Goal: Task Accomplishment & Management: Use online tool/utility

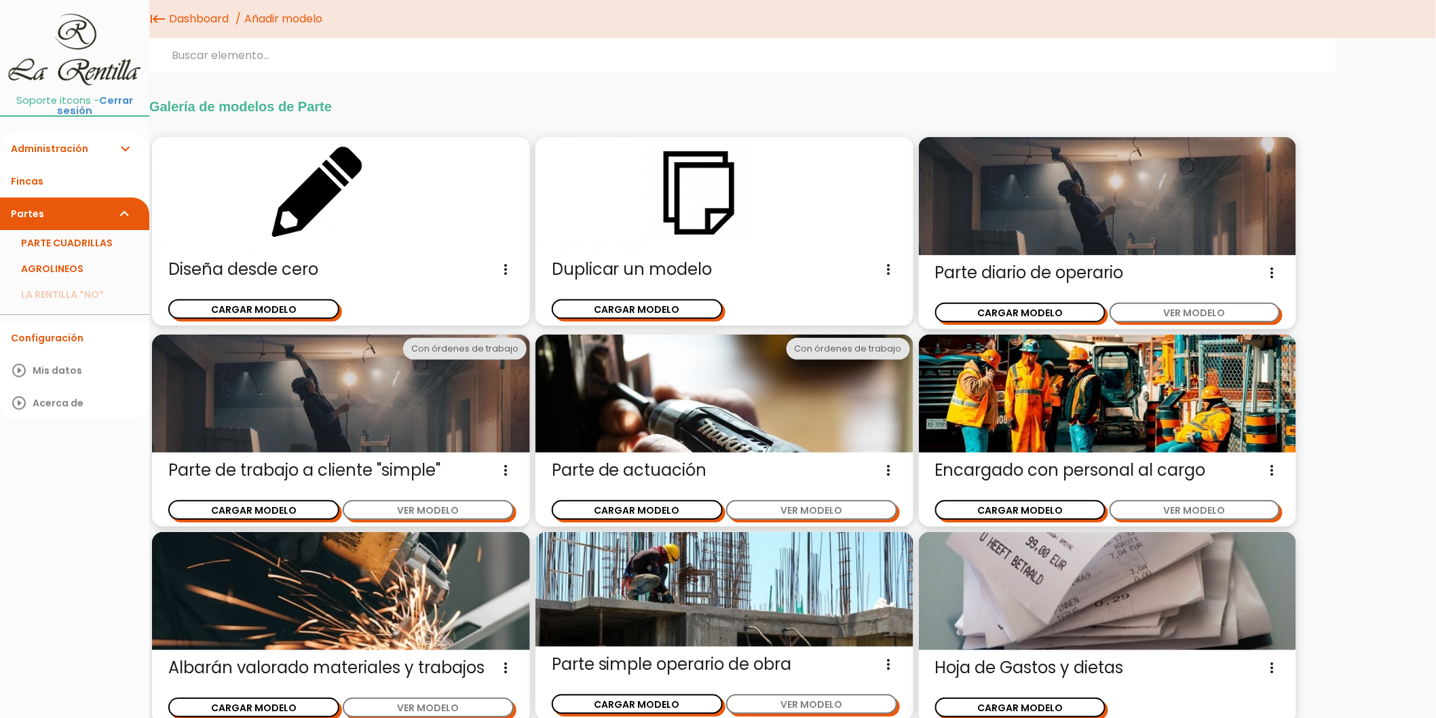
click at [1275, 270] on icon "more_vert" at bounding box center [1272, 273] width 16 height 22
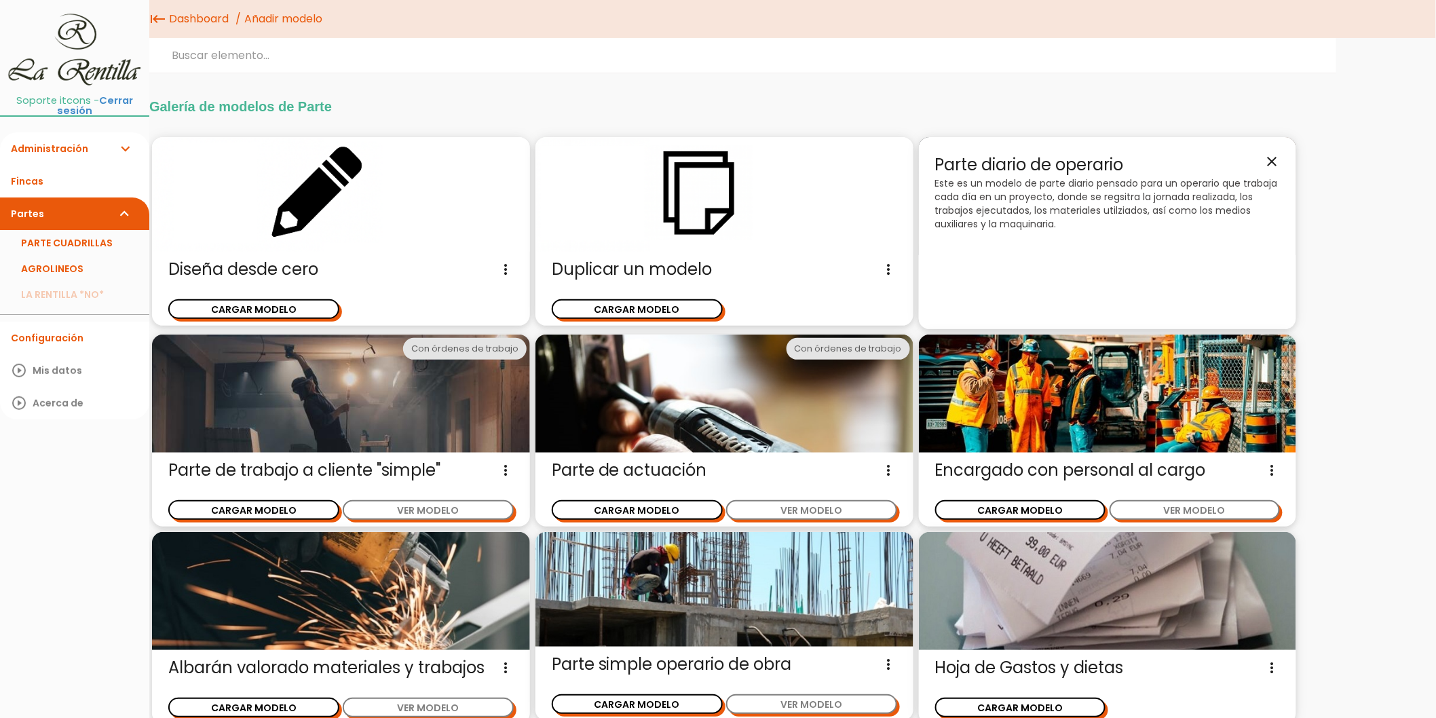
click at [1275, 153] on icon "close" at bounding box center [1272, 161] width 16 height 16
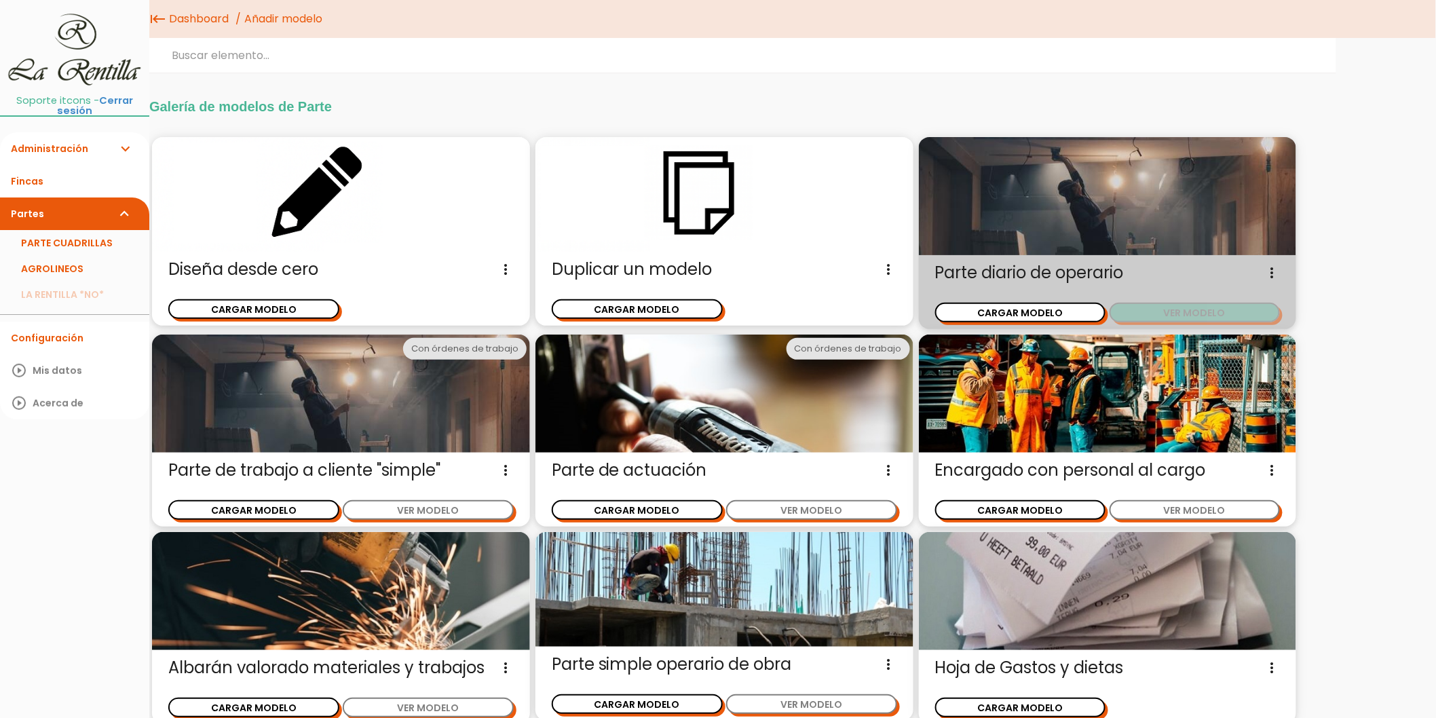
click at [1241, 313] on button "VER MODELO" at bounding box center [1195, 313] width 171 height 20
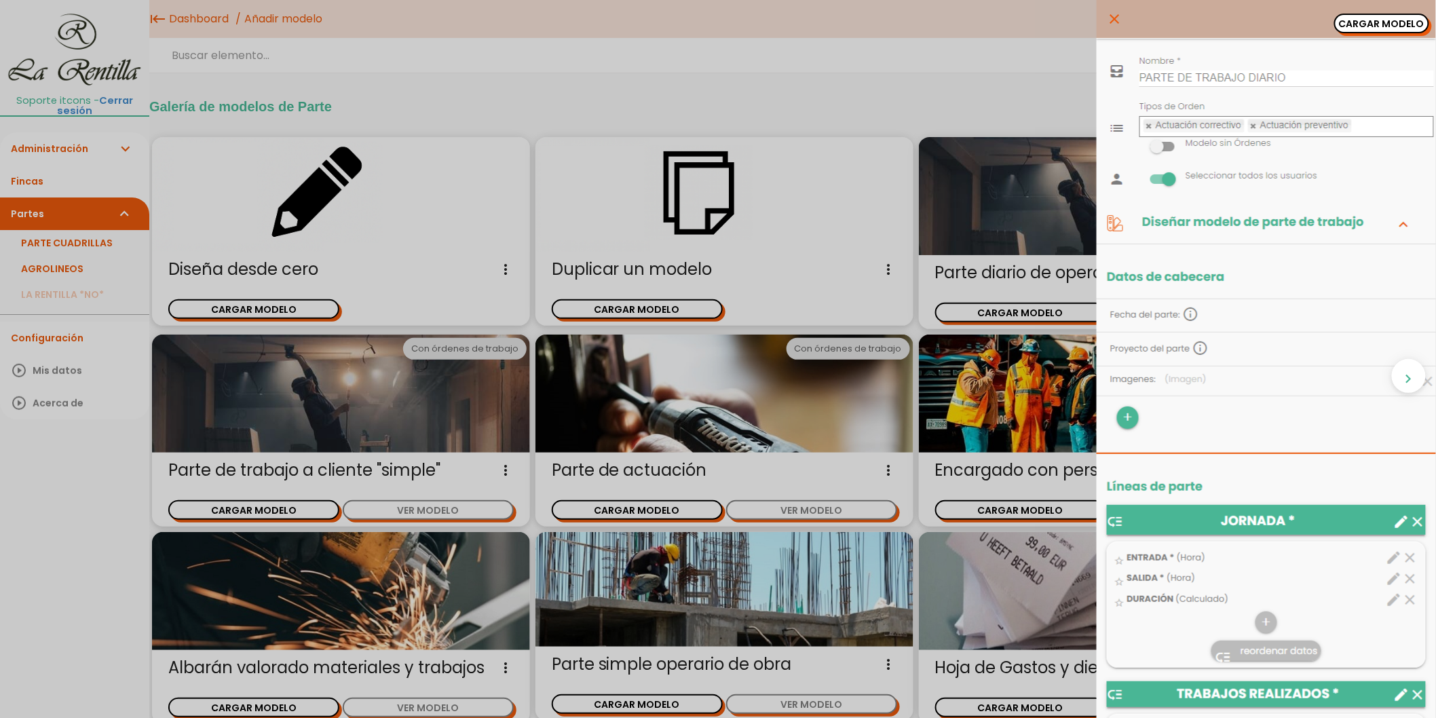
click at [1107, 20] on icon "close" at bounding box center [1115, 19] width 16 height 38
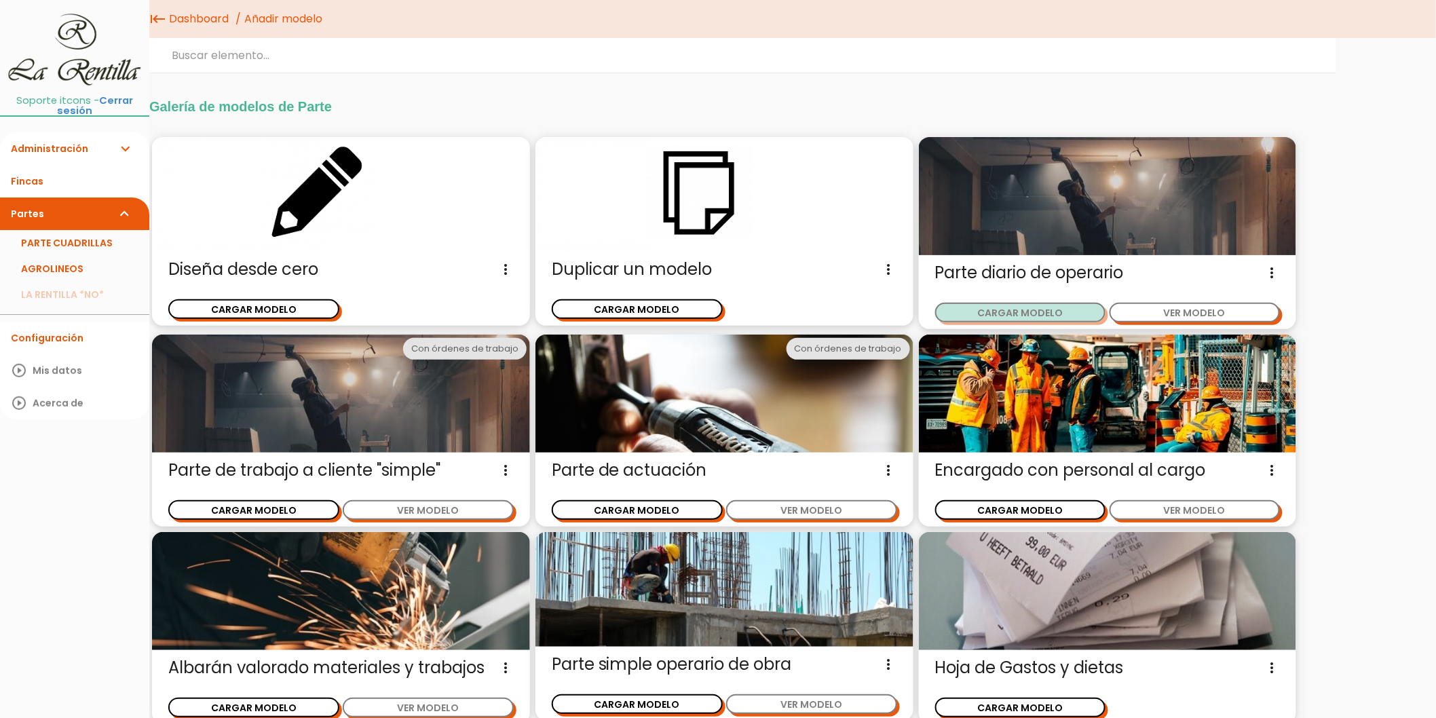
click at [1025, 312] on button "CARGAR MODELO" at bounding box center [1020, 313] width 171 height 20
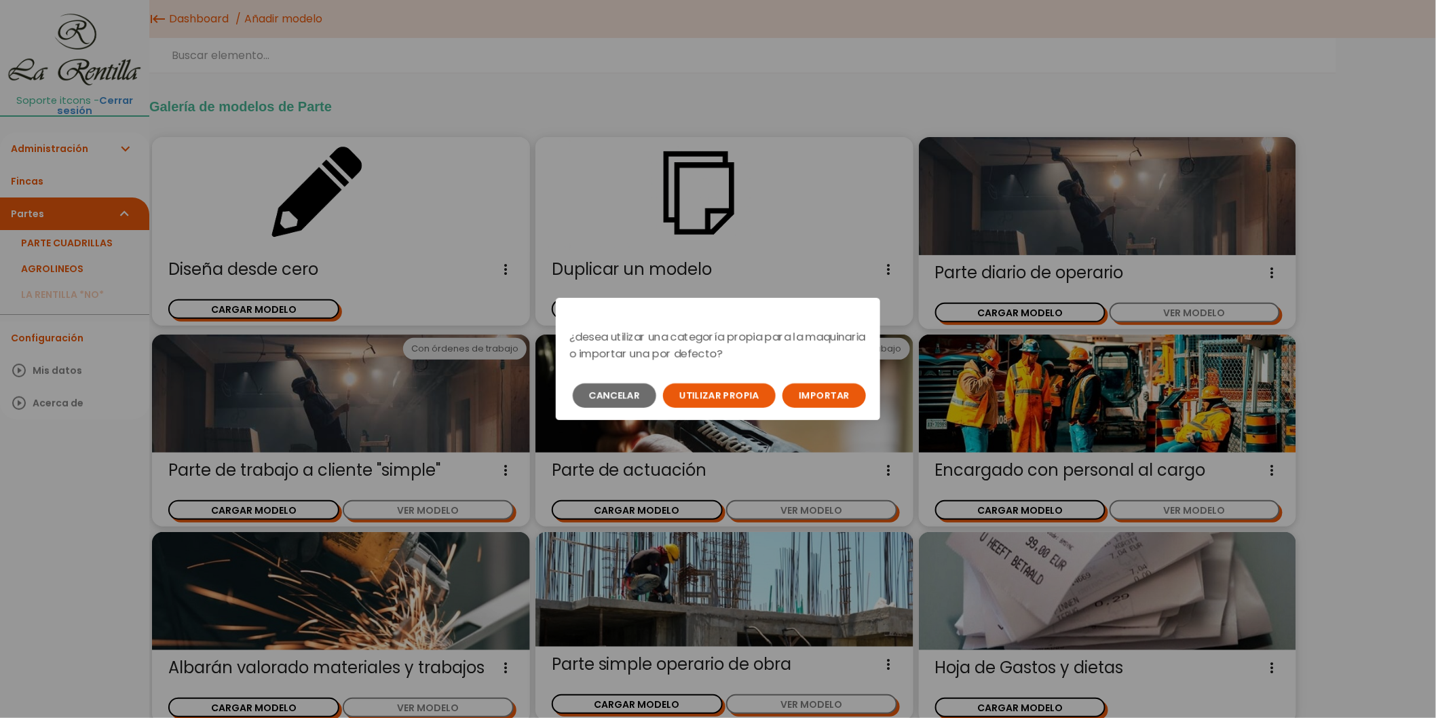
click at [823, 111] on div "¿desea utilizar una categoría propia para la maquinaria o importar una por defe…" at bounding box center [718, 359] width 1436 height 718
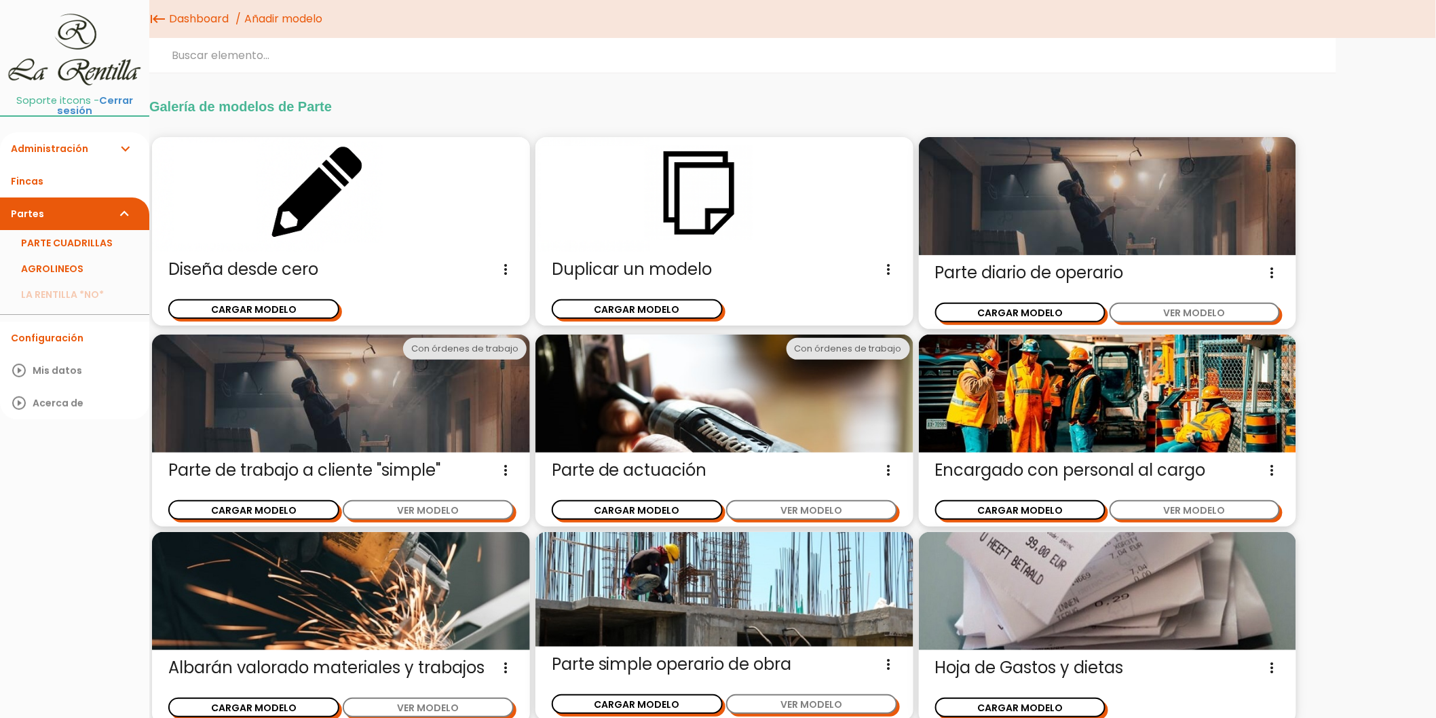
click at [504, 270] on icon "more_vert" at bounding box center [506, 270] width 16 height 22
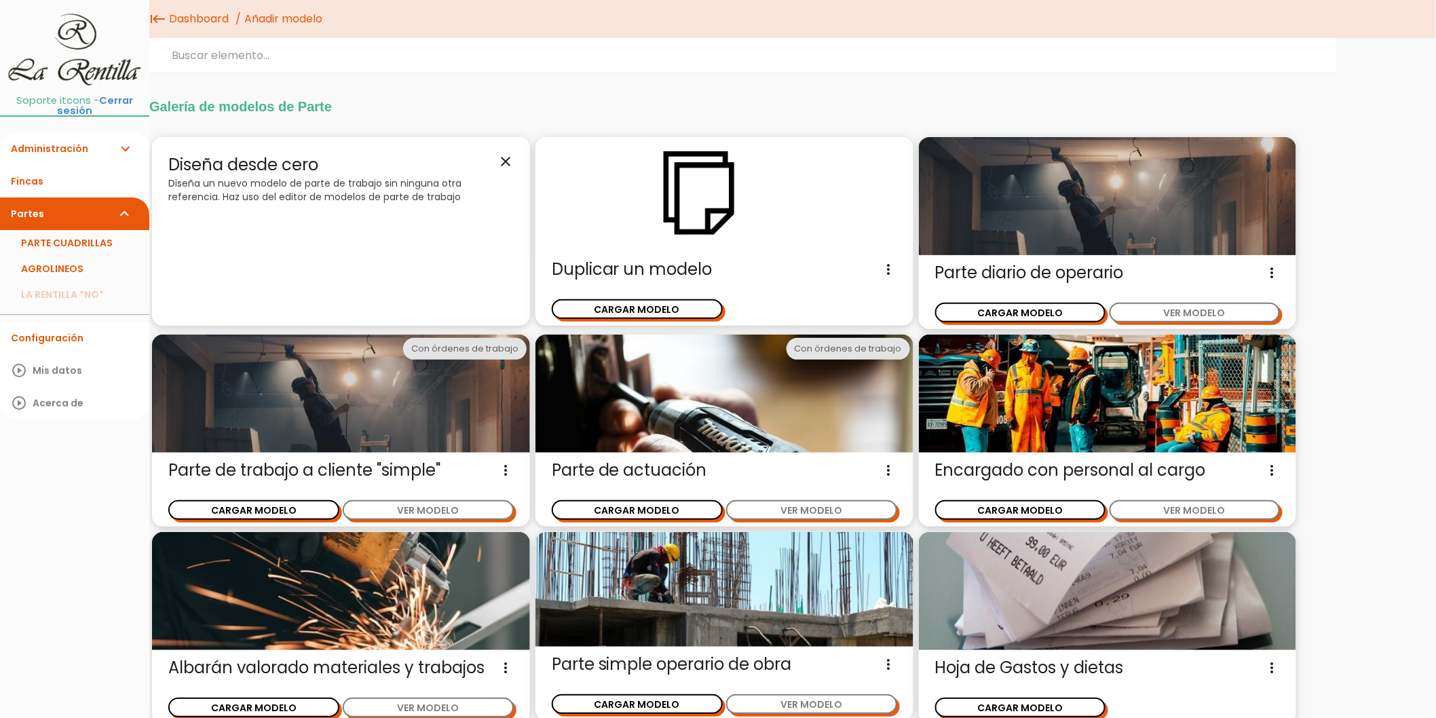
click at [510, 162] on icon "close" at bounding box center [506, 161] width 16 height 16
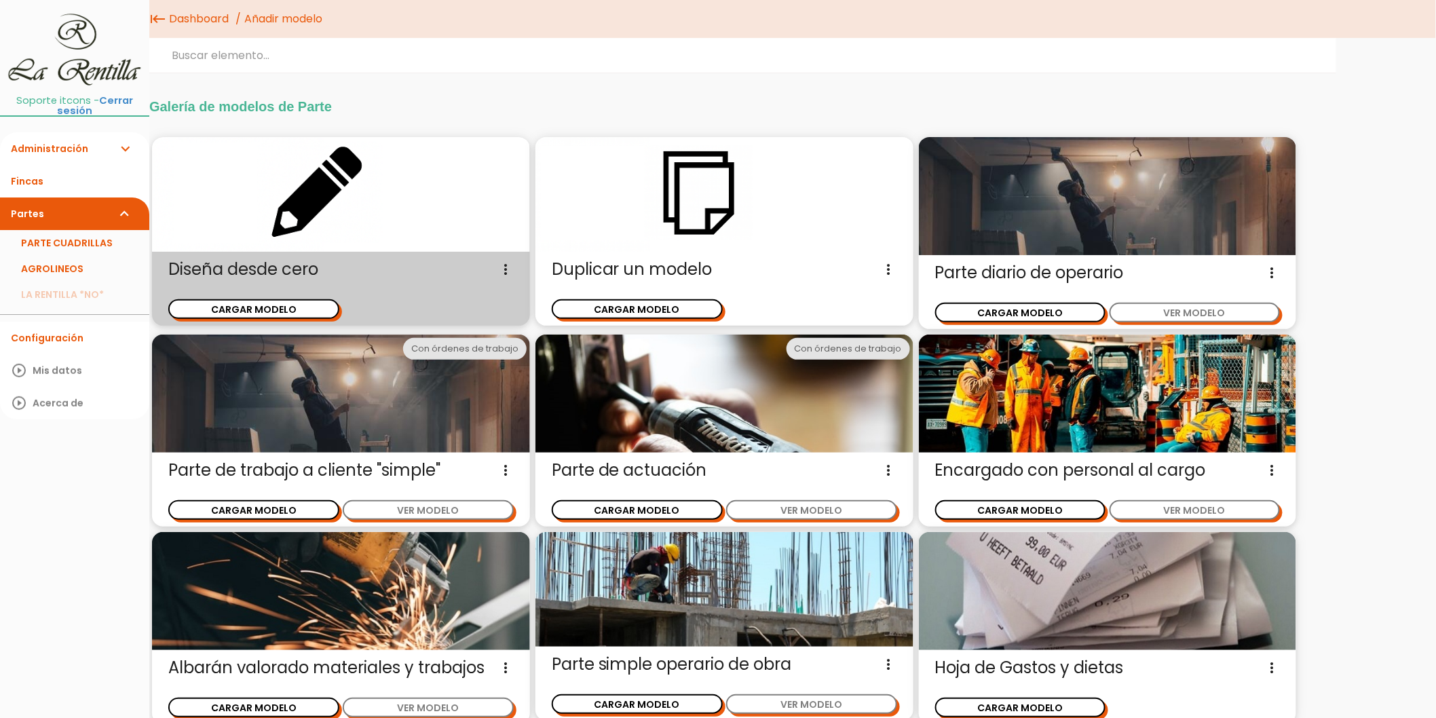
click at [412, 262] on span "Diseña desde cero Diseña un nuevo modelo de parte de trabajo sin ninguna otra r…" at bounding box center [341, 270] width 346 height 22
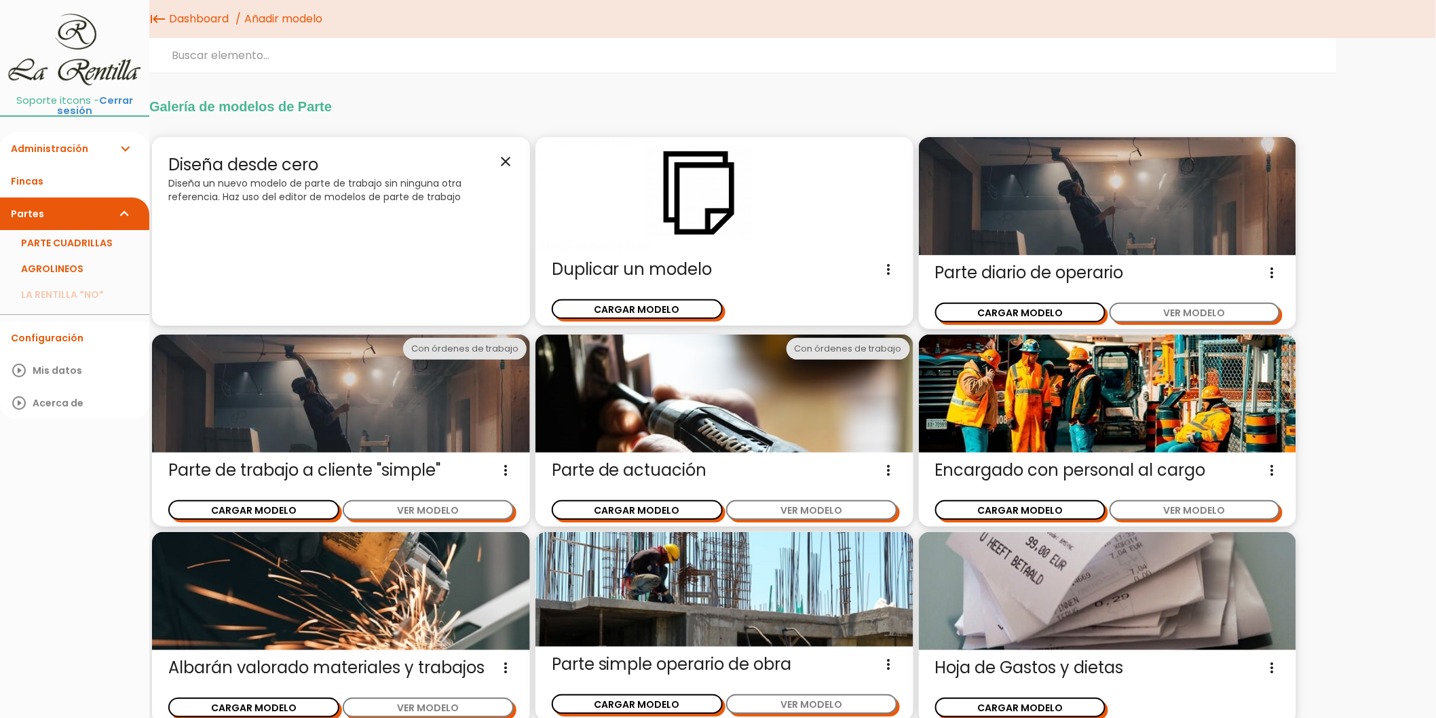
click at [507, 163] on icon "close" at bounding box center [506, 161] width 16 height 16
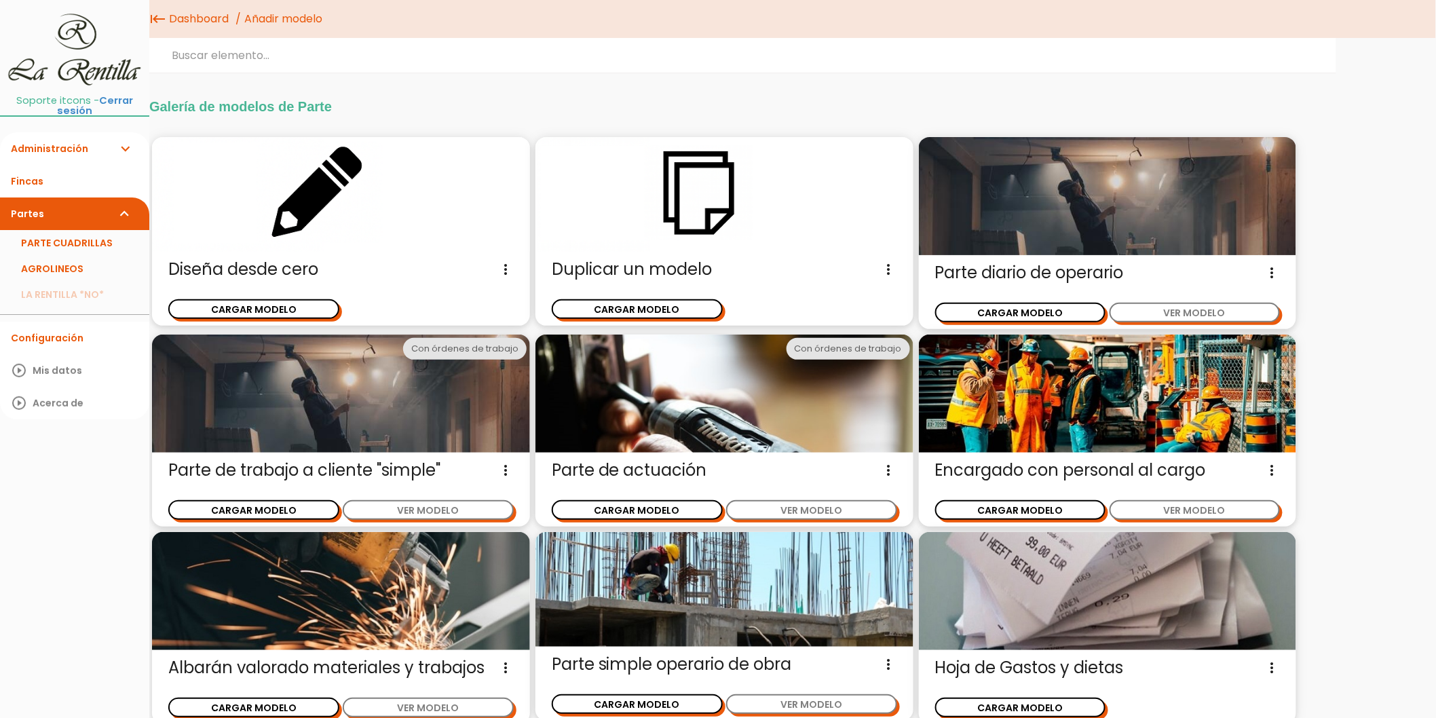
click at [293, 275] on span "Diseña desde cero Diseña un nuevo modelo de parte de trabajo sin ninguna otra r…" at bounding box center [341, 270] width 346 height 22
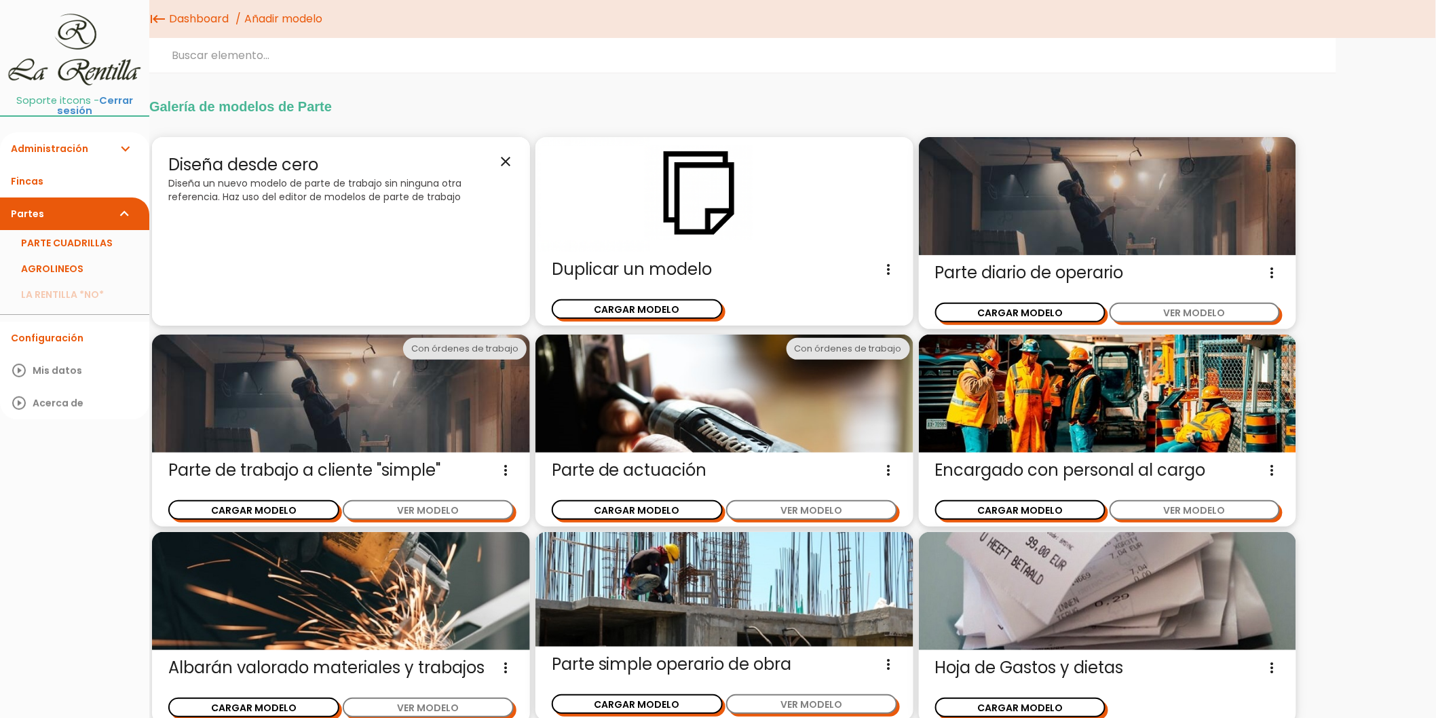
click at [500, 165] on icon "close" at bounding box center [506, 161] width 16 height 16
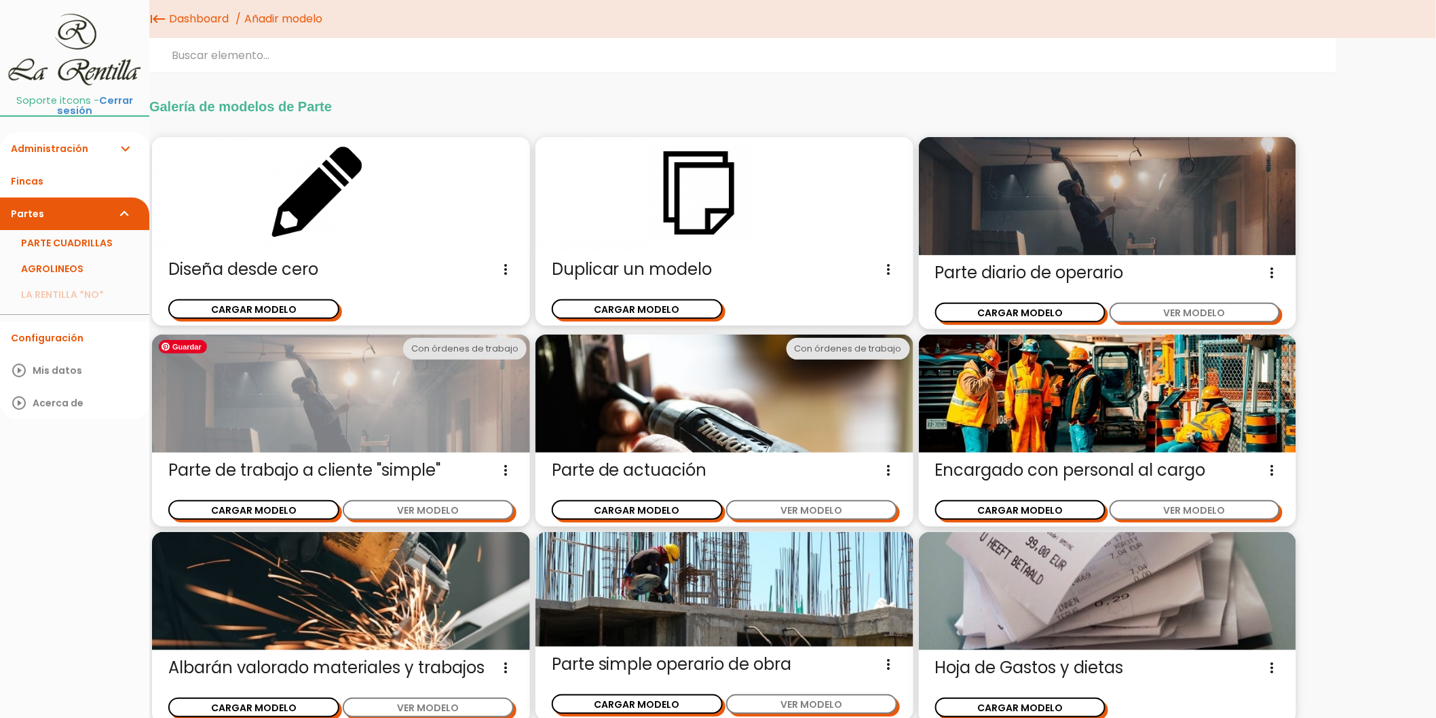
click at [326, 389] on img at bounding box center [341, 394] width 378 height 118
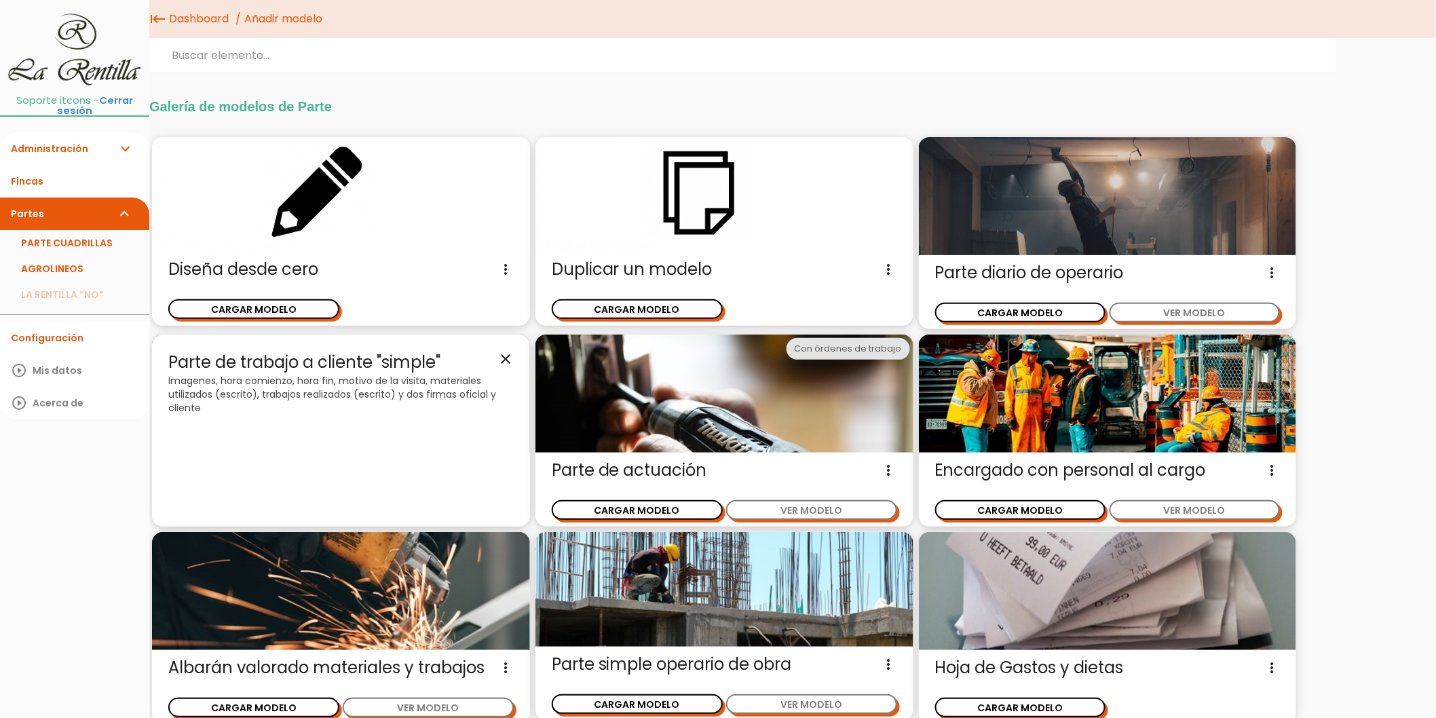
click at [500, 360] on icon "close" at bounding box center [506, 359] width 16 height 16
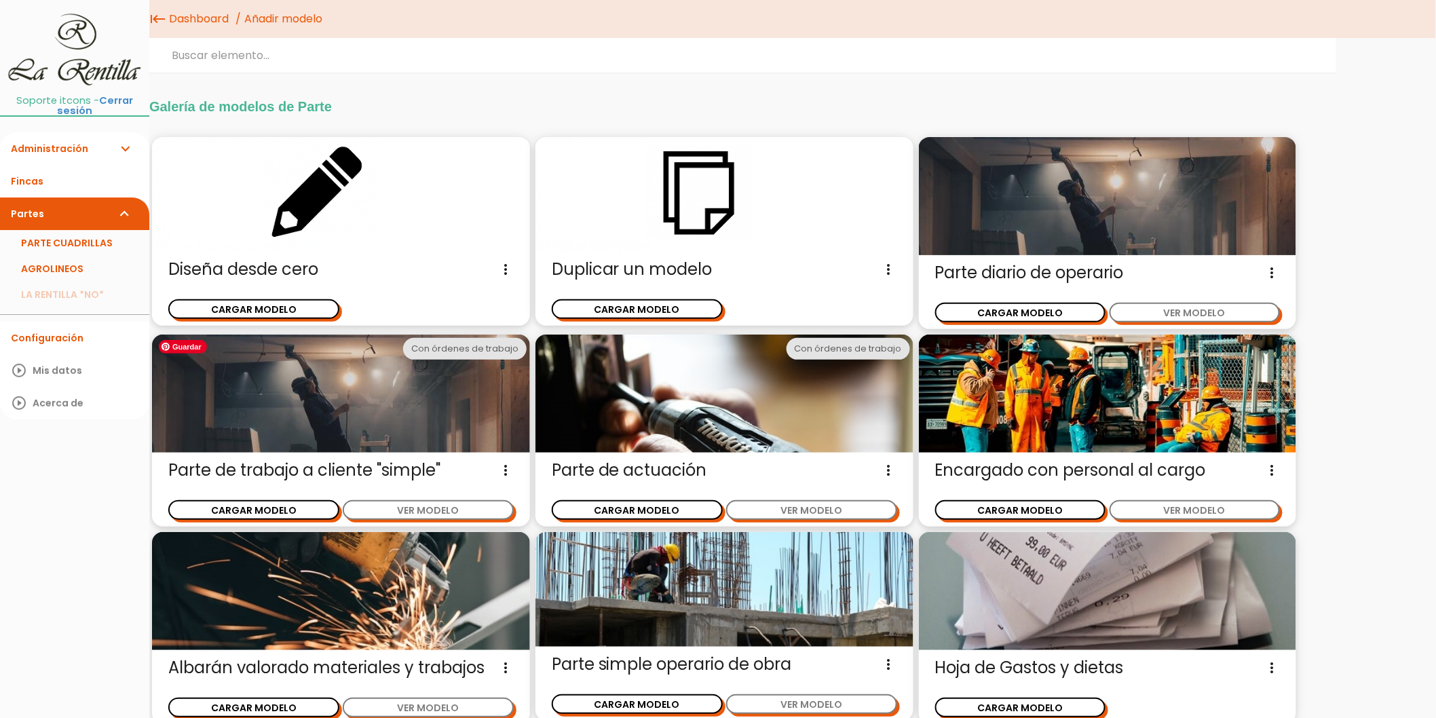
click at [382, 390] on img at bounding box center [341, 394] width 378 height 118
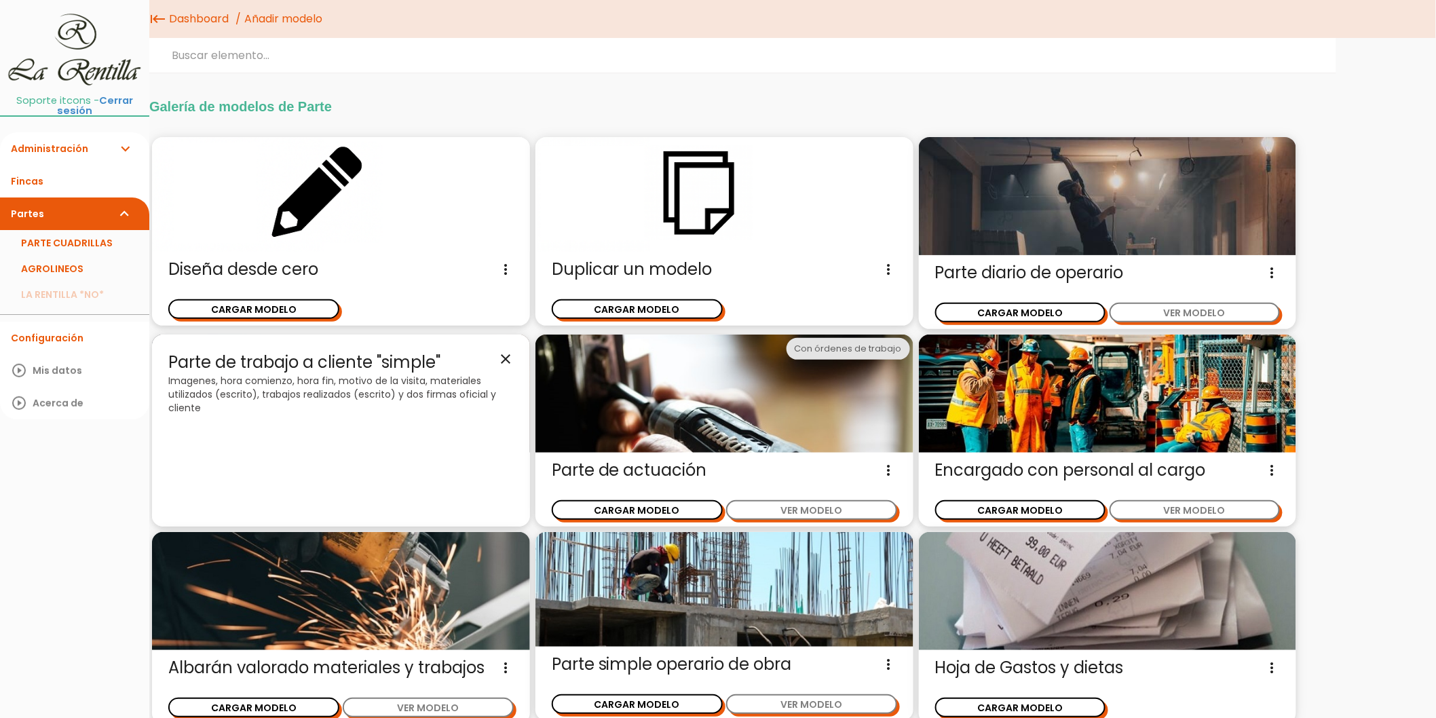
click at [506, 355] on icon "close" at bounding box center [506, 359] width 16 height 16
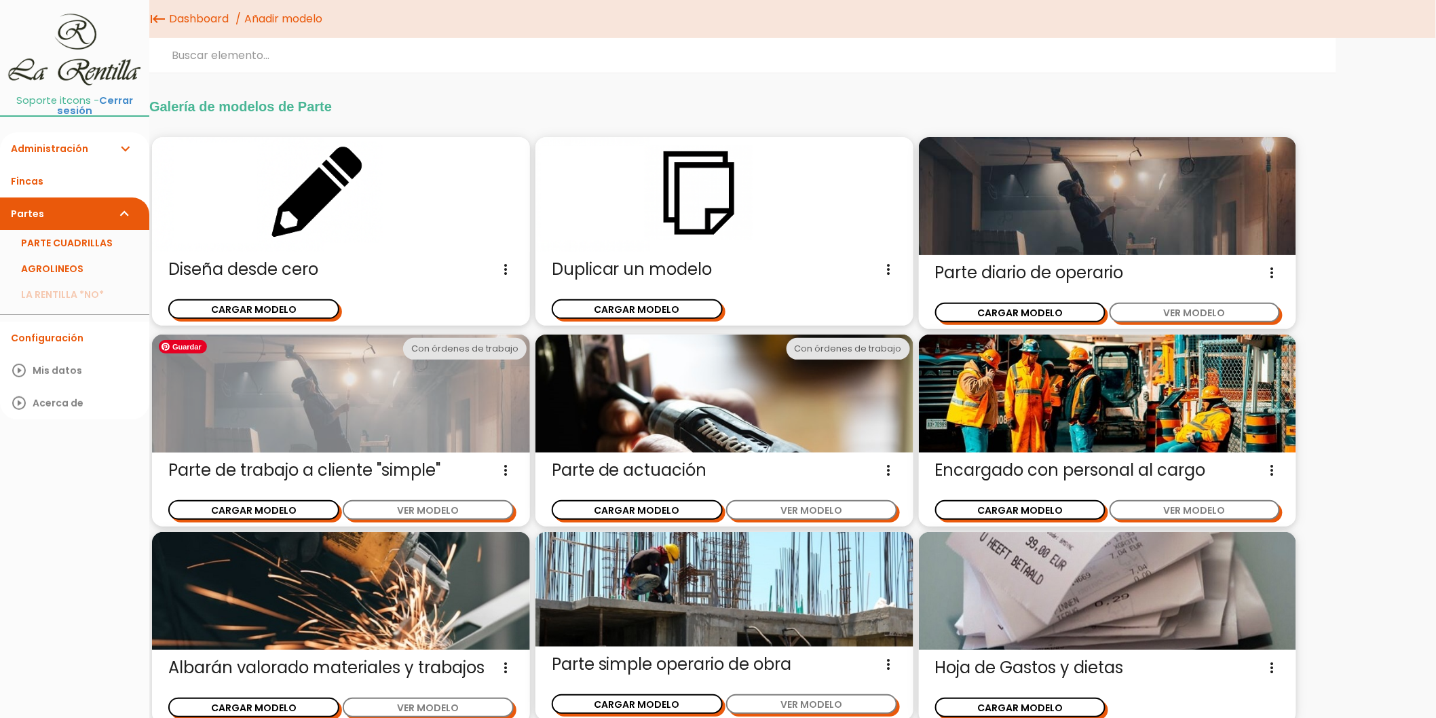
click at [321, 399] on img at bounding box center [341, 394] width 378 height 118
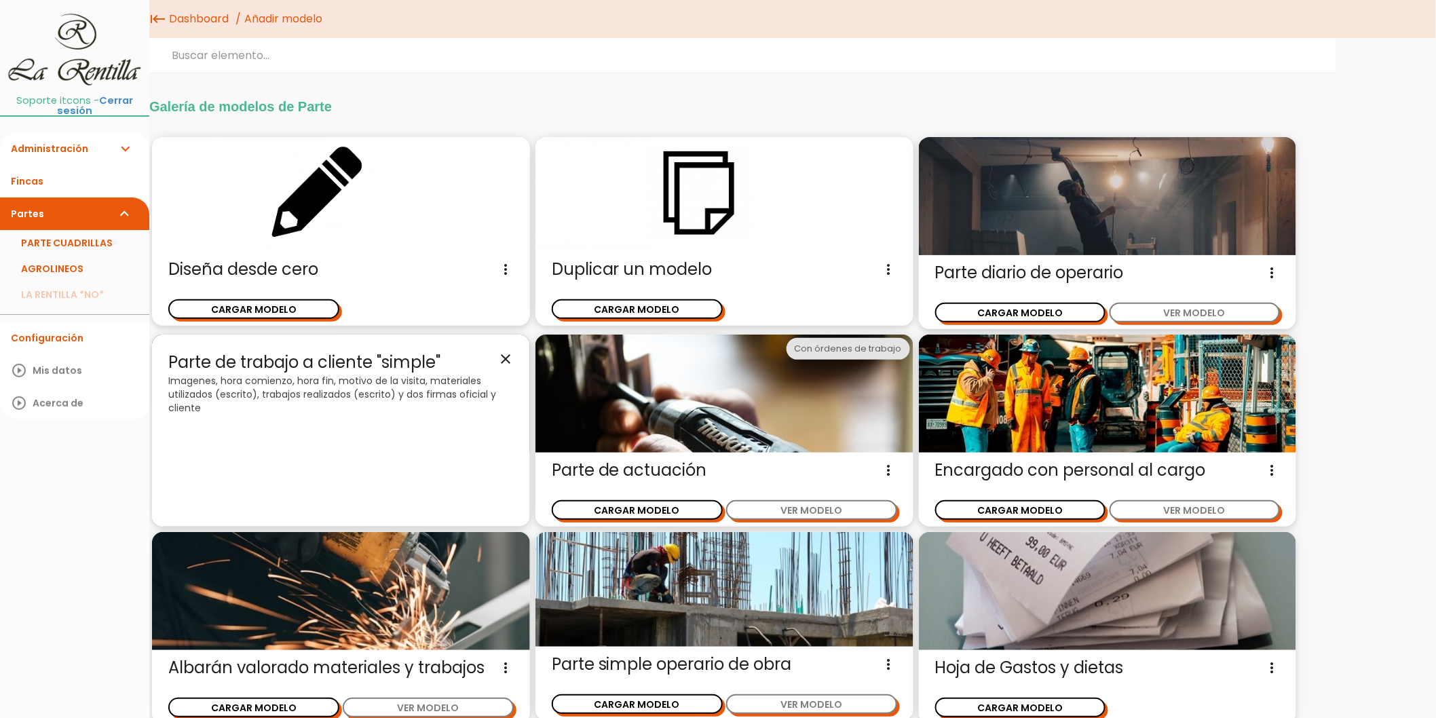
click at [505, 364] on icon "close" at bounding box center [506, 359] width 16 height 16
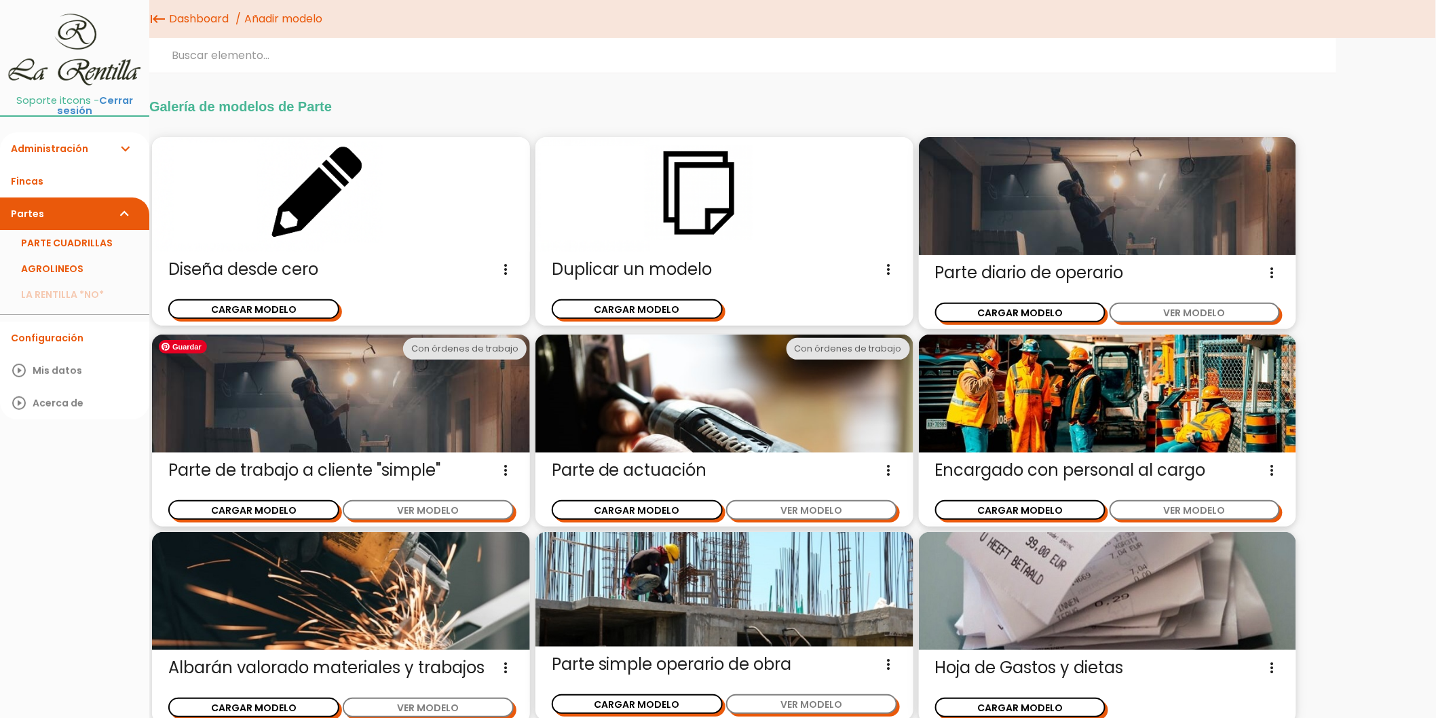
click at [379, 395] on img at bounding box center [341, 394] width 378 height 118
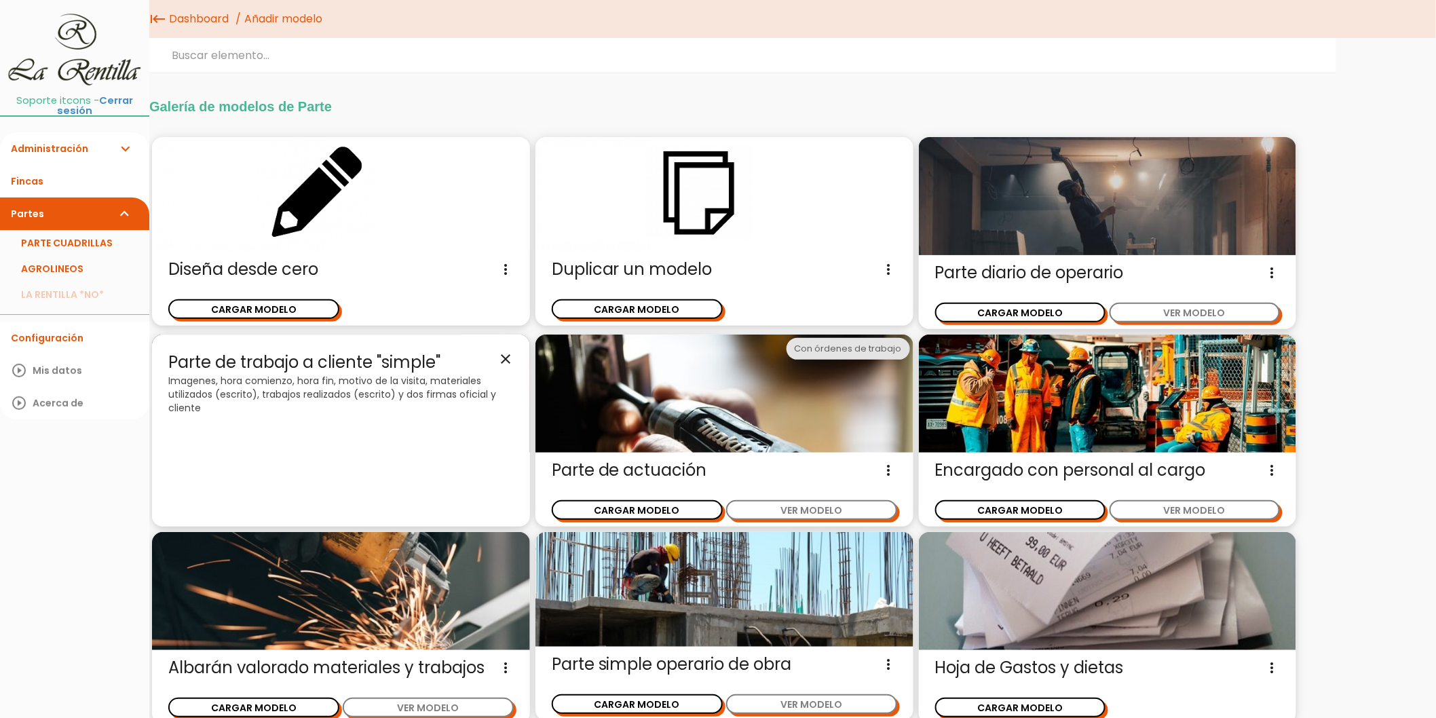
click at [510, 358] on icon "close" at bounding box center [506, 359] width 16 height 16
